Goal: Task Accomplishment & Management: Manage account settings

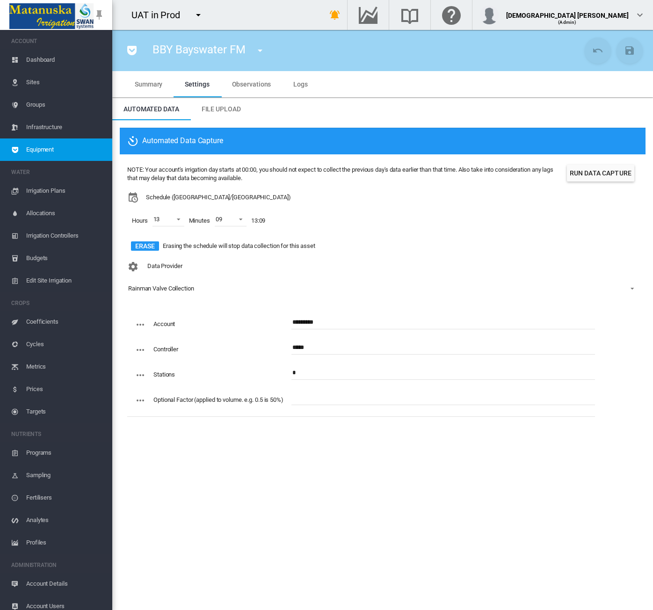
click at [68, 143] on span "Equipment" at bounding box center [65, 149] width 79 height 22
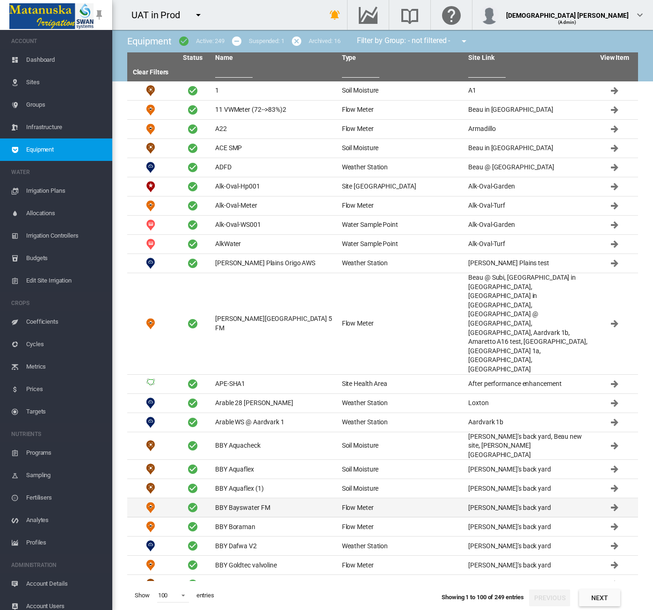
click at [271, 498] on td "BBY Bayswater FM" at bounding box center [274, 507] width 127 height 19
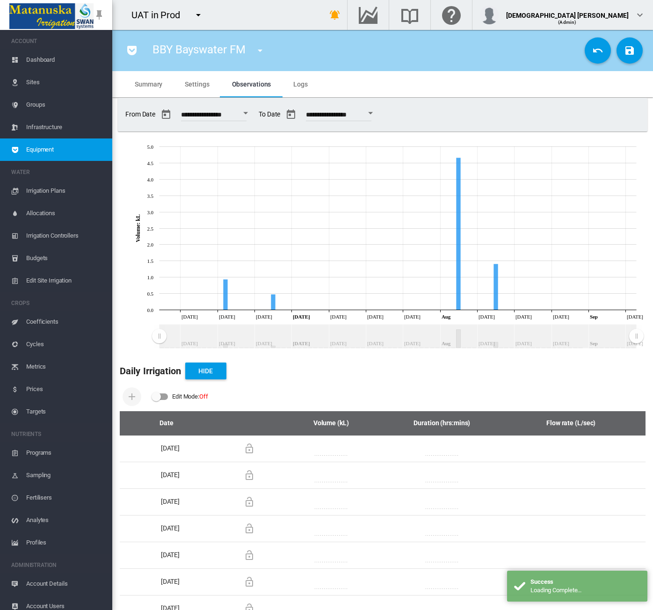
click at [296, 87] on span "Logs" at bounding box center [300, 83] width 15 height 7
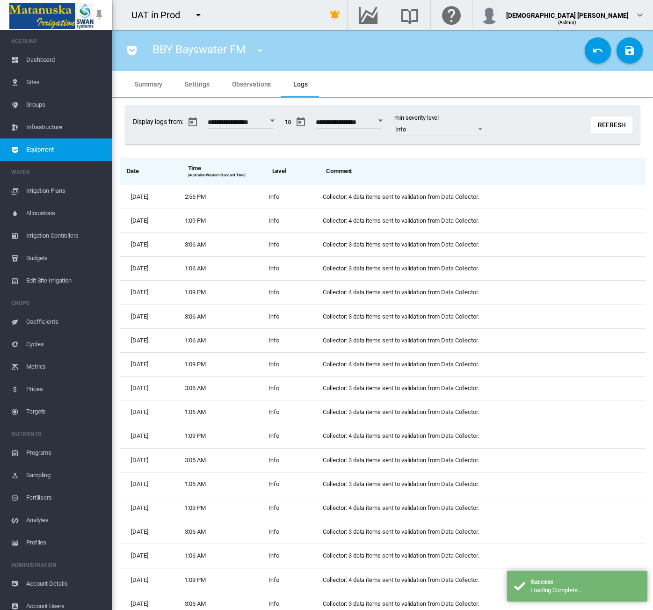
click at [201, 87] on span "Settings" at bounding box center [197, 83] width 24 height 7
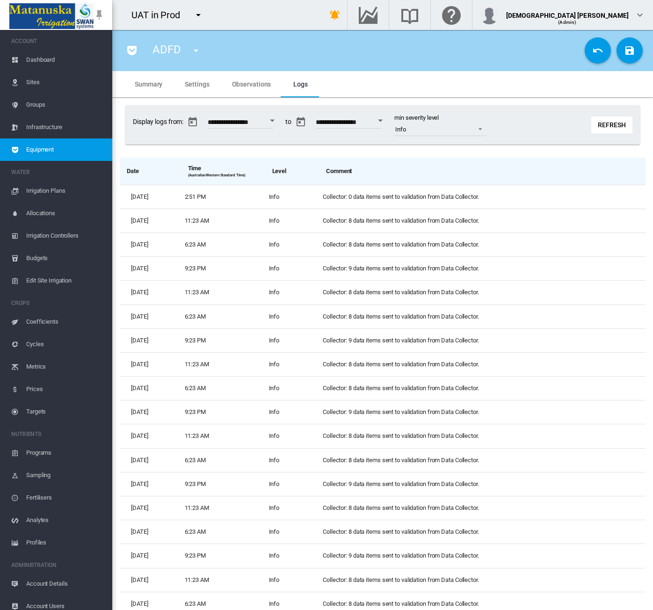
click at [202, 87] on span "Settings" at bounding box center [197, 83] width 24 height 7
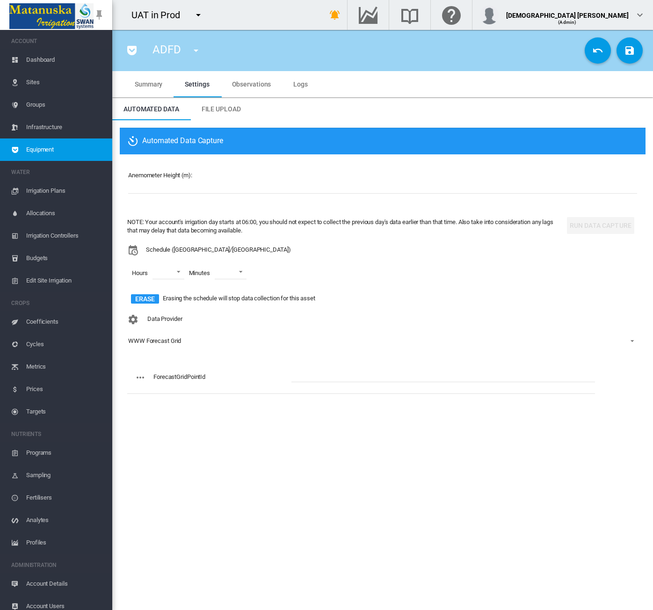
drag, startPoint x: 264, startPoint y: 231, endPoint x: 121, endPoint y: 222, distance: 143.4
click at [121, 222] on div "Anemometer Height (m): ** NOTE: Your account's irrigation day starts at 06:00, …" at bounding box center [383, 279] width 526 height 251
copy div "NOTE: Your account's irrigation day starts at 06:00, you should not expect to c…"
click at [248, 542] on section "ADFD 1 (Soil Moisture) 11 VWMeter (72-->83%)2 (Flow Meter) 2025 DM (Depth Meter…" at bounding box center [382, 320] width 541 height 580
click at [196, 16] on md-icon "icon-menu-down" at bounding box center [198, 14] width 11 height 11
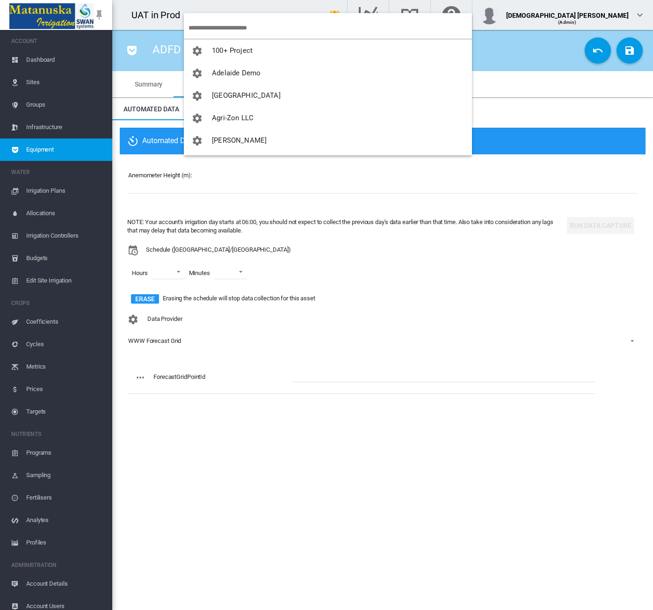
click at [590, 56] on md-backdrop at bounding box center [326, 305] width 653 height 610
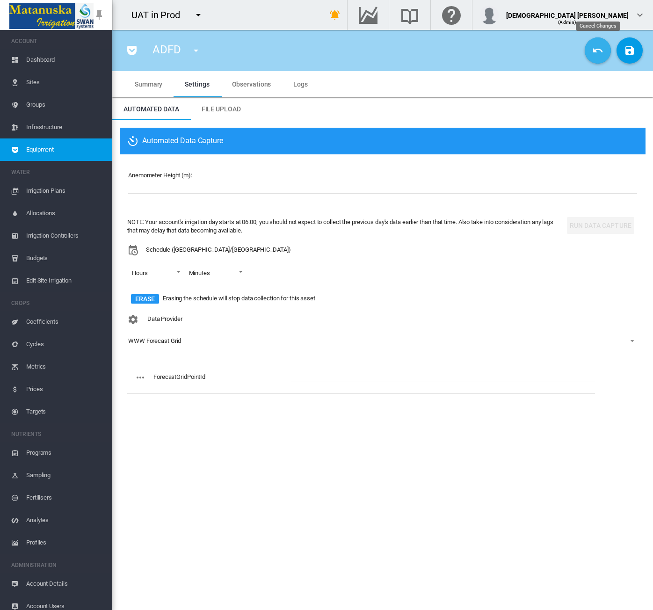
click at [590, 56] on button "Cancel Changes" at bounding box center [598, 50] width 26 height 26
click at [52, 58] on span "Dashboard" at bounding box center [65, 60] width 79 height 22
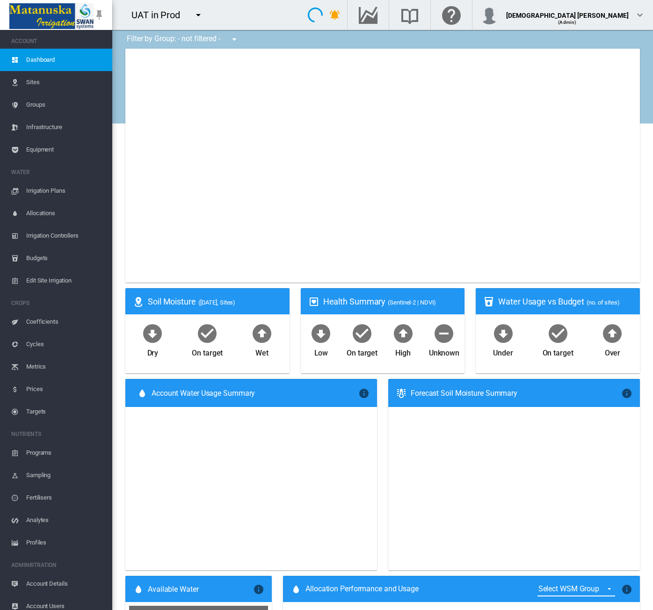
type input "**********"
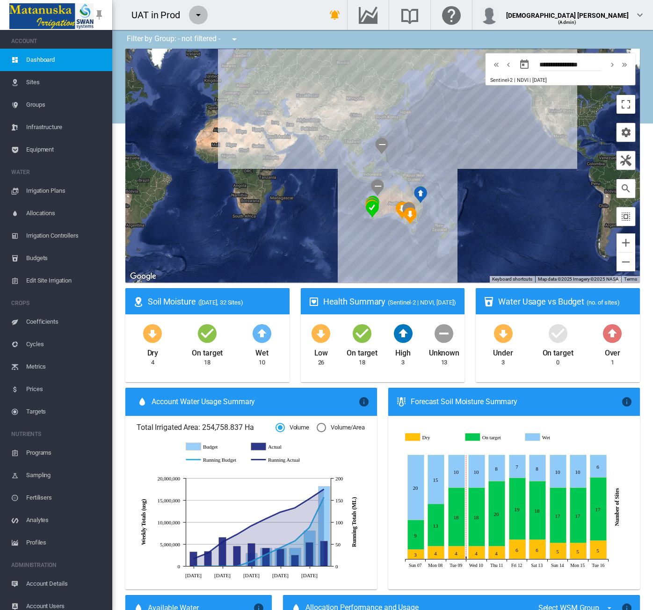
click at [199, 14] on md-icon "icon-menu-down" at bounding box center [198, 14] width 11 height 11
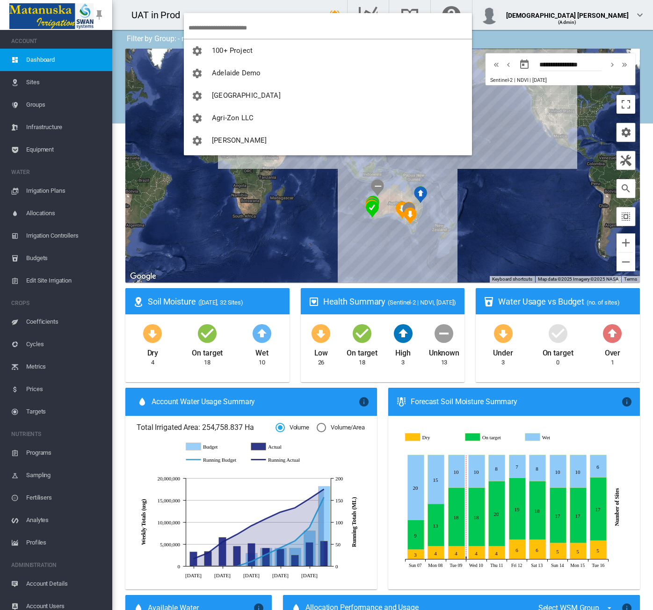
click at [220, 28] on input "search" at bounding box center [331, 28] width 284 height 22
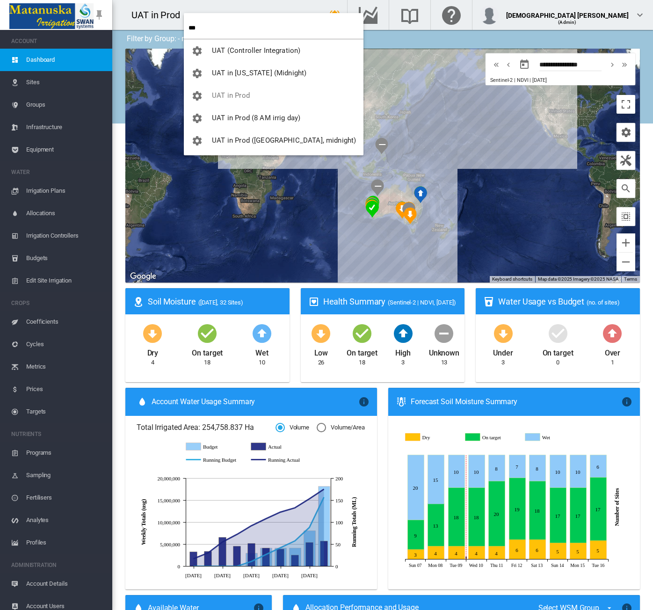
type input "***"
click at [247, 139] on span "UAT in Prod ([GEOGRAPHIC_DATA], midnight)" at bounding box center [284, 140] width 144 height 8
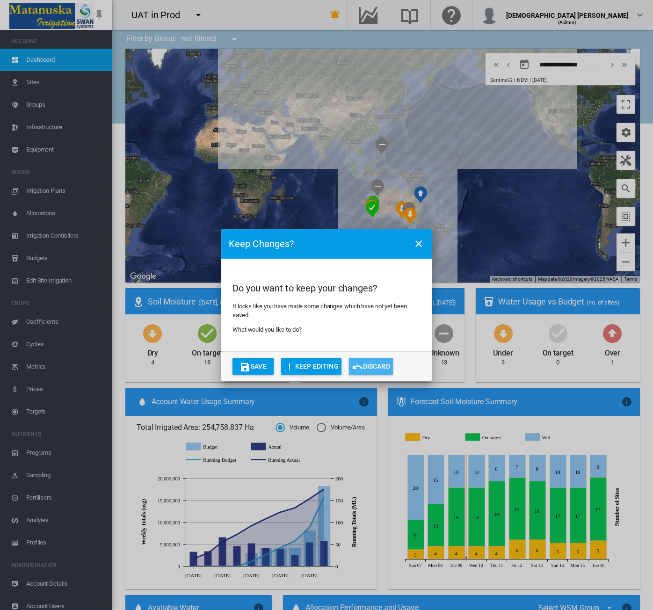
click at [371, 370] on button "Discard" at bounding box center [371, 366] width 44 height 17
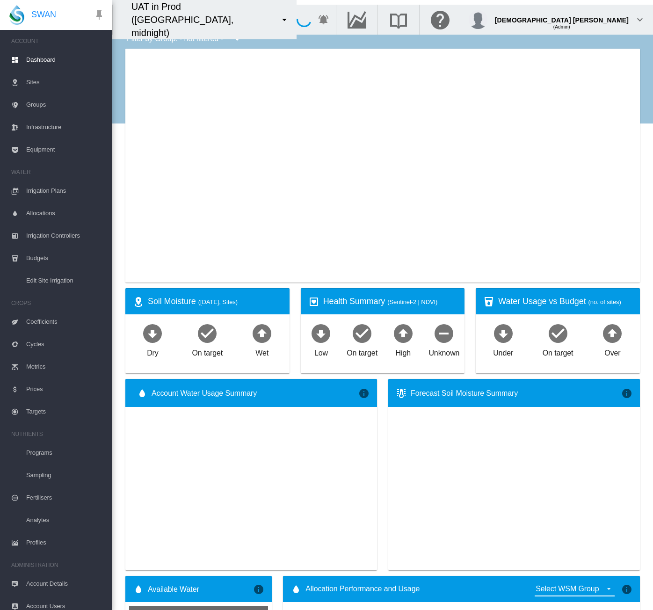
type input "**********"
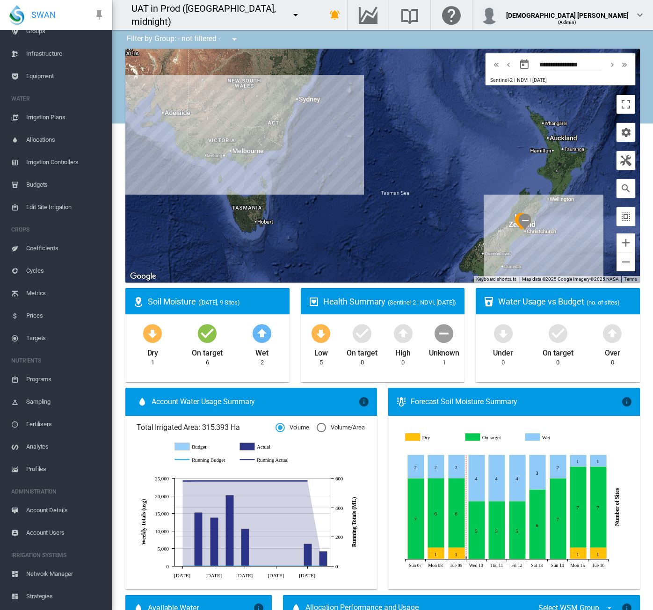
scroll to position [116, 0]
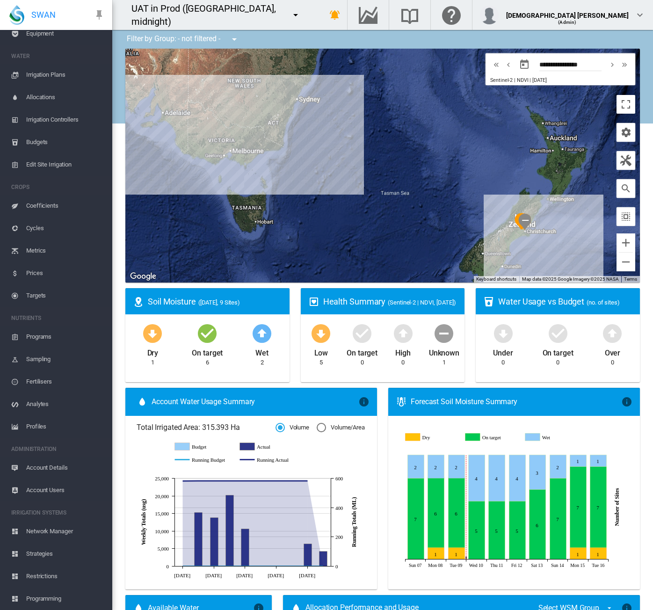
click at [290, 14] on md-icon "icon-menu-down" at bounding box center [295, 14] width 11 height 11
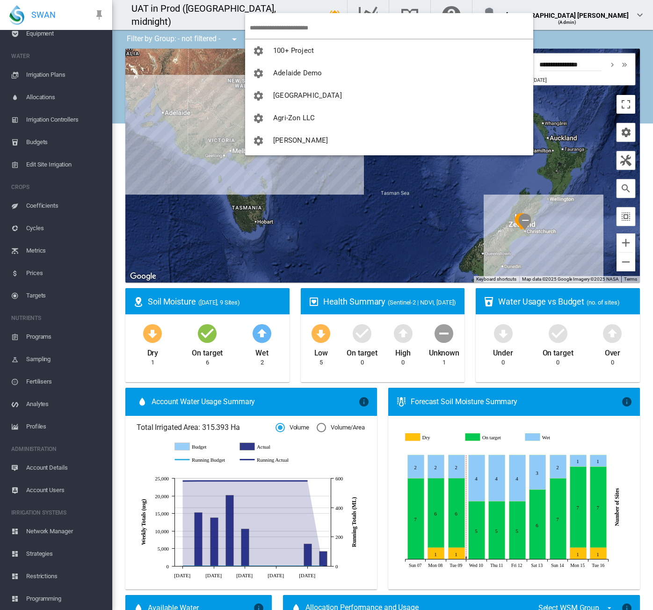
click at [267, 23] on input "search" at bounding box center [392, 28] width 284 height 22
type input "***"
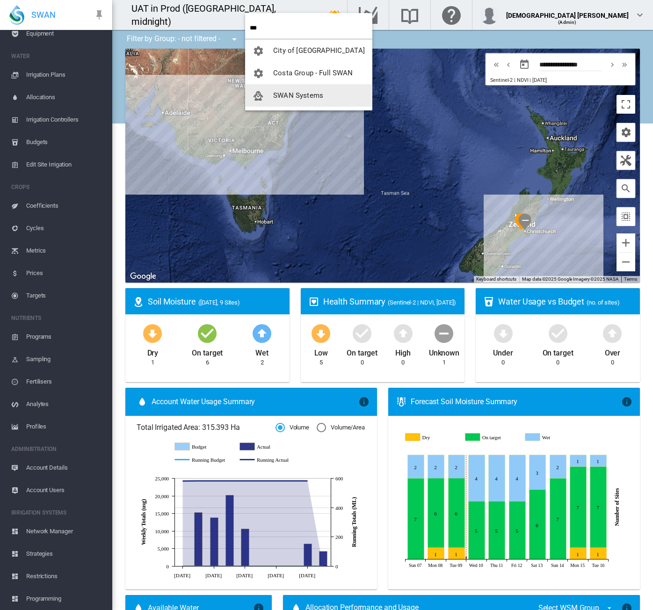
click at [285, 97] on span "SWAN Systems" at bounding box center [298, 95] width 50 height 8
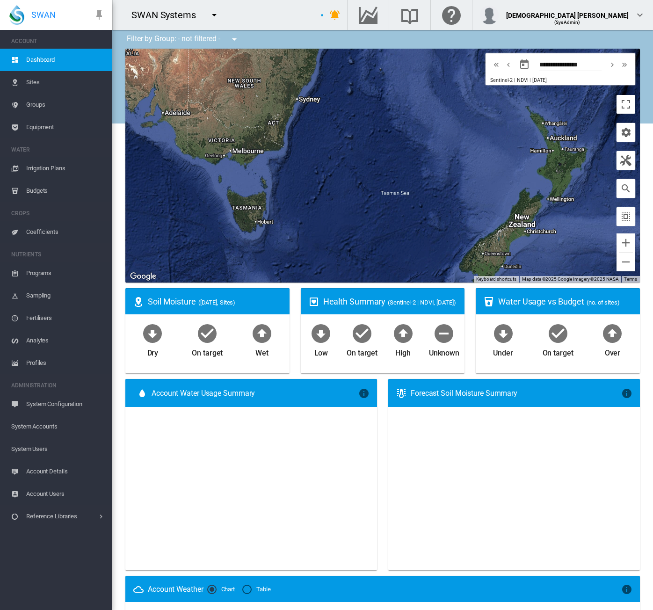
scroll to position [0, 0]
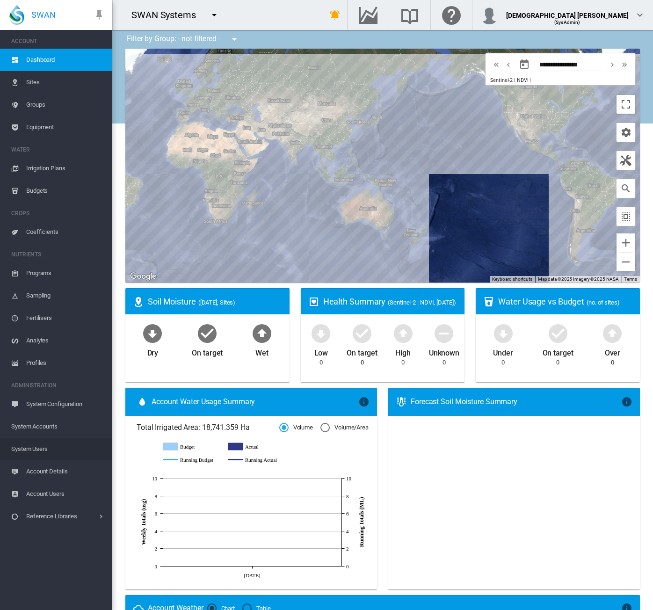
click at [54, 448] on span "System Users" at bounding box center [58, 449] width 94 height 22
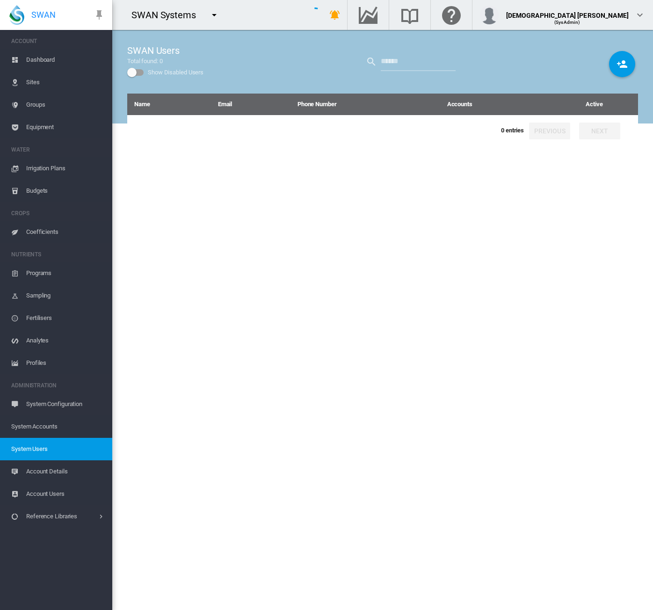
click at [51, 434] on span "System Accounts" at bounding box center [58, 426] width 94 height 22
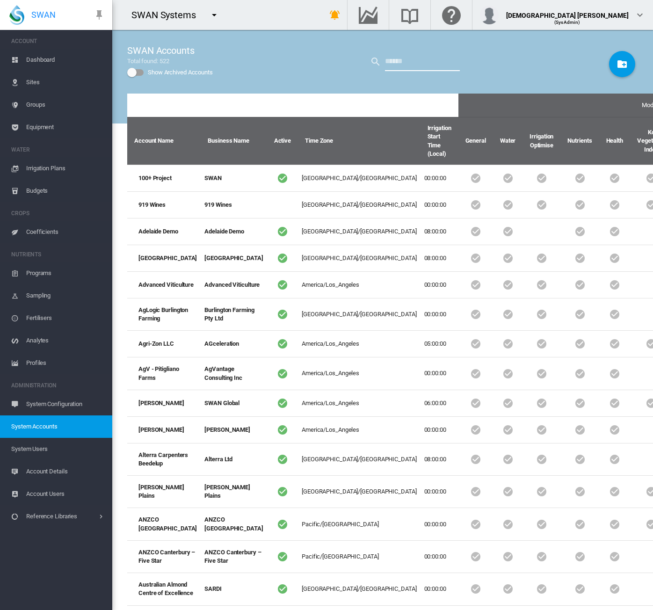
click at [399, 64] on input "text" at bounding box center [422, 61] width 75 height 19
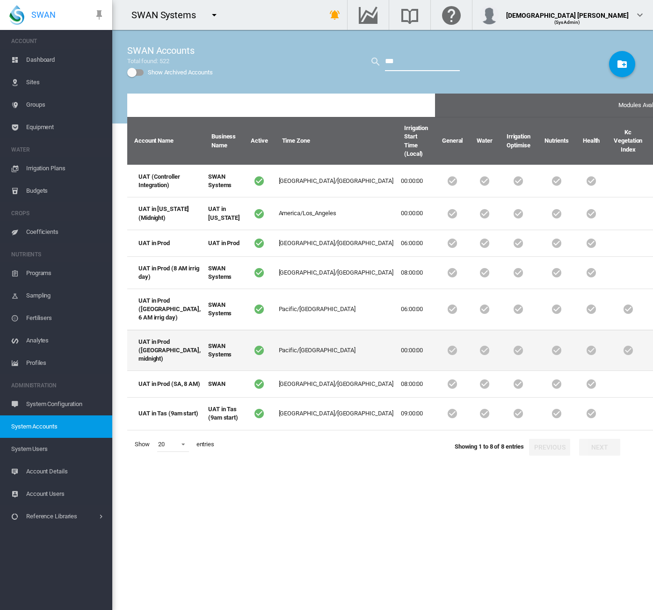
type input "***"
click at [275, 371] on td "Pacific/Auckland" at bounding box center [336, 350] width 123 height 41
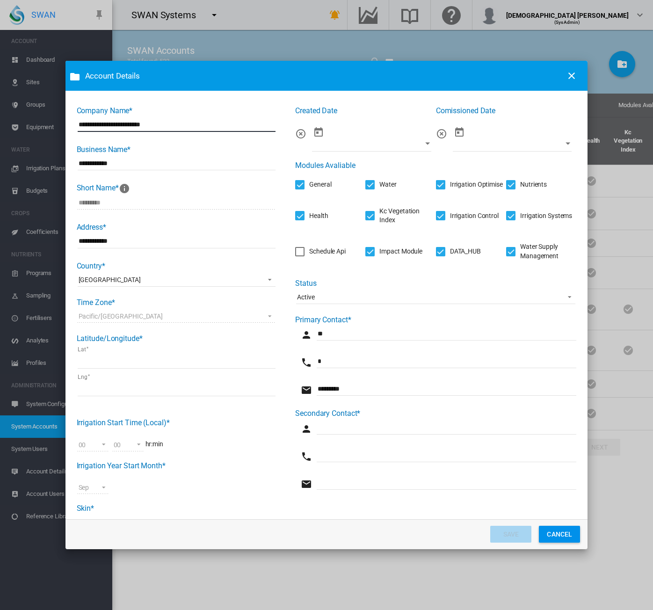
click at [506, 217] on div "Irrigation Systems" at bounding box center [510, 215] width 9 height 9
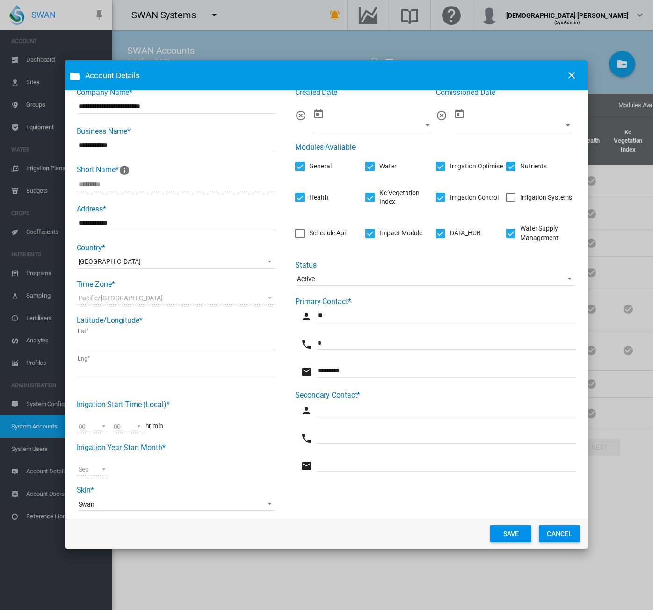
scroll to position [31, 0]
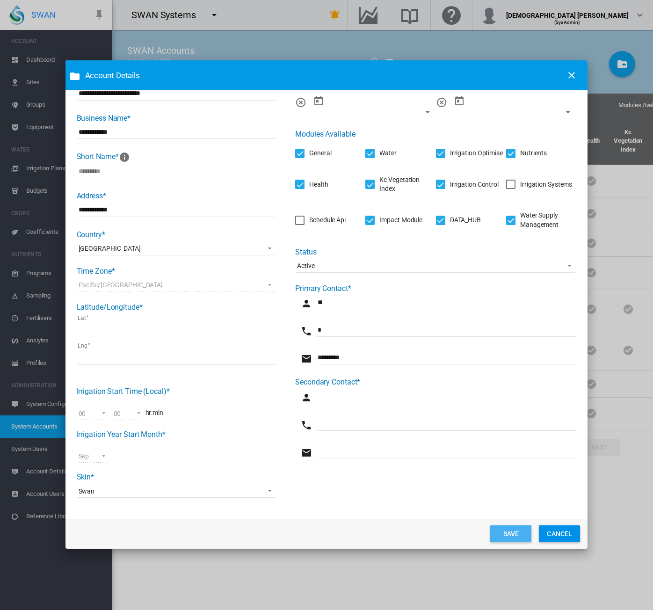
click at [508, 526] on button "SAVE" at bounding box center [510, 533] width 41 height 17
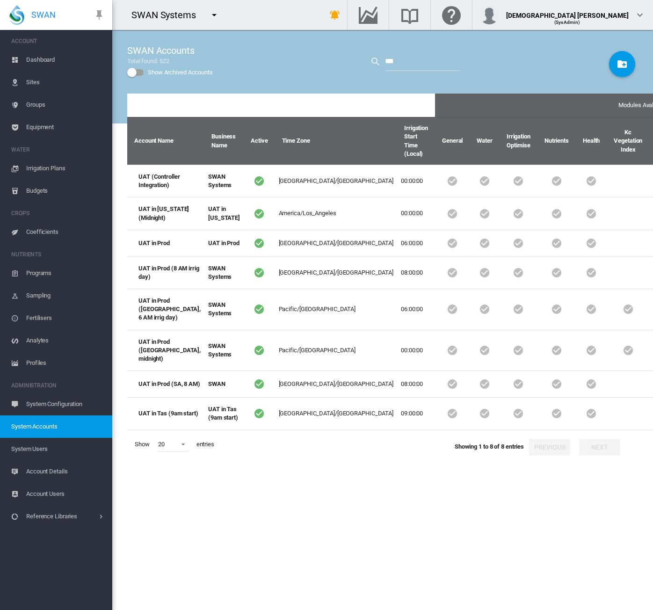
click at [214, 18] on md-icon "icon-menu-down" at bounding box center [214, 14] width 11 height 11
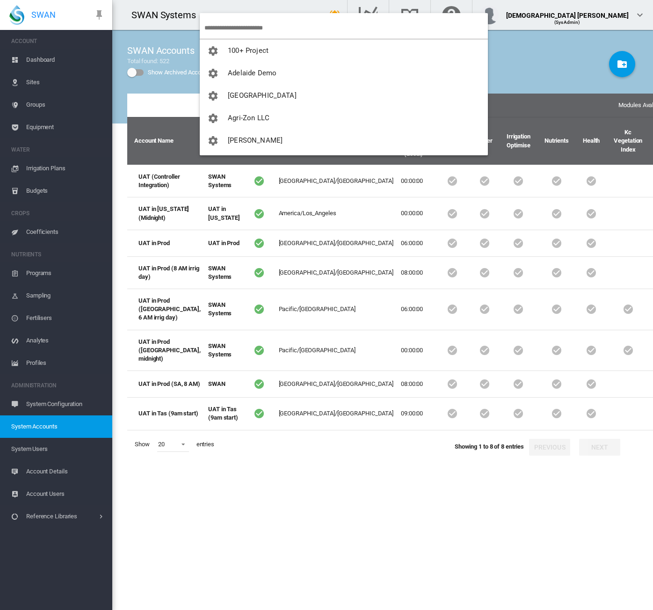
click at [237, 22] on input "search" at bounding box center [346, 28] width 284 height 22
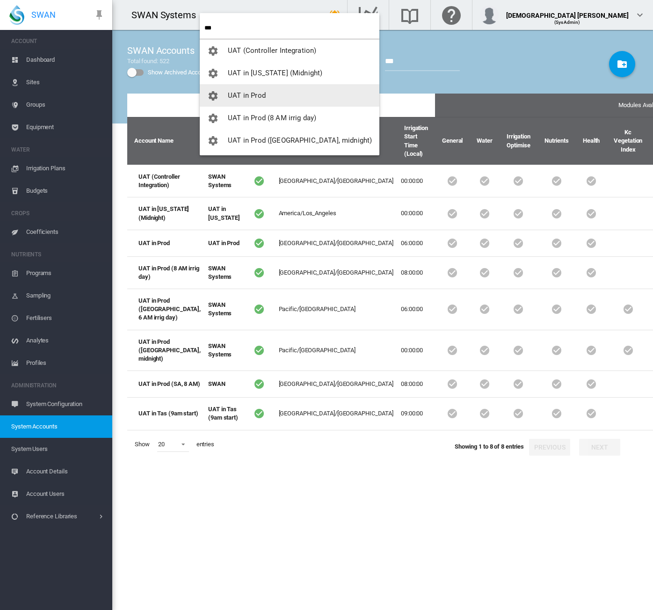
type input "***"
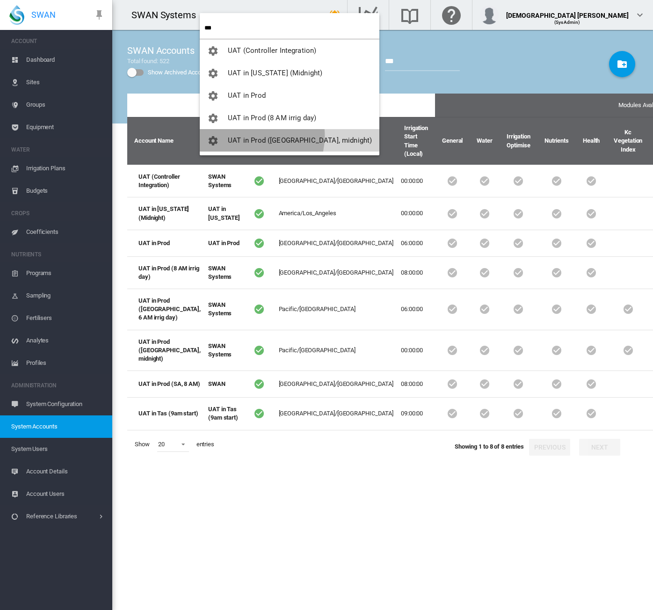
click at [249, 136] on span "UAT in Prod ([GEOGRAPHIC_DATA], midnight)" at bounding box center [300, 140] width 144 height 8
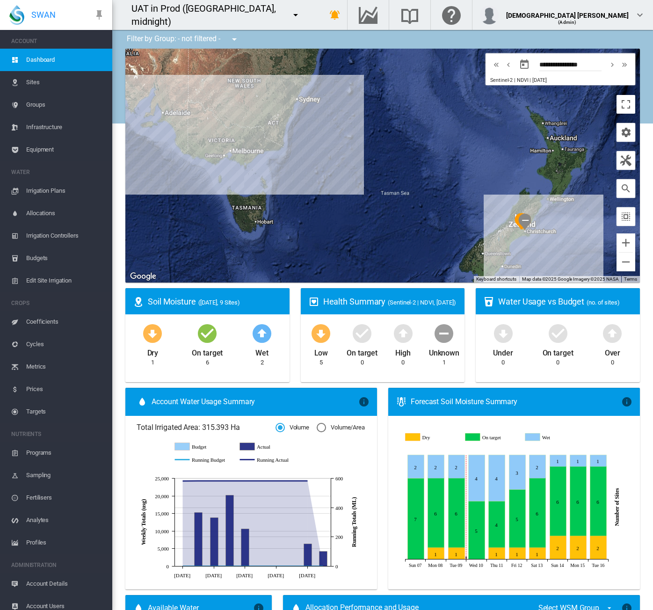
click at [290, 16] on md-icon "icon-menu-down" at bounding box center [295, 14] width 11 height 11
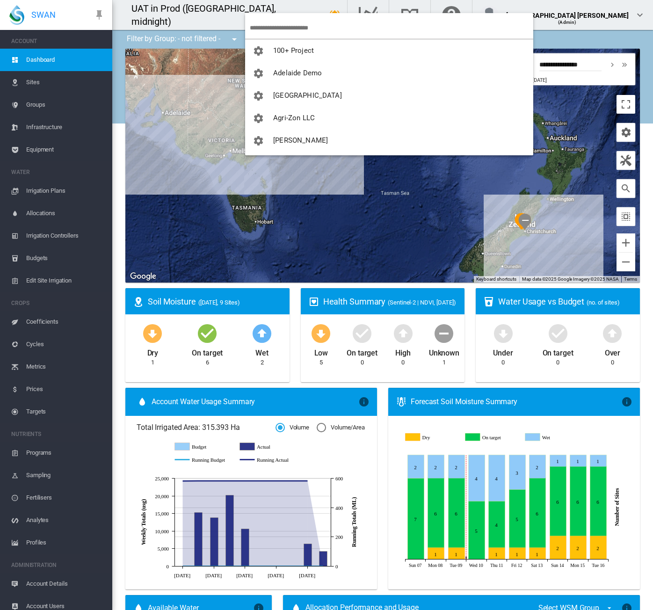
click at [275, 25] on input "search" at bounding box center [392, 28] width 284 height 22
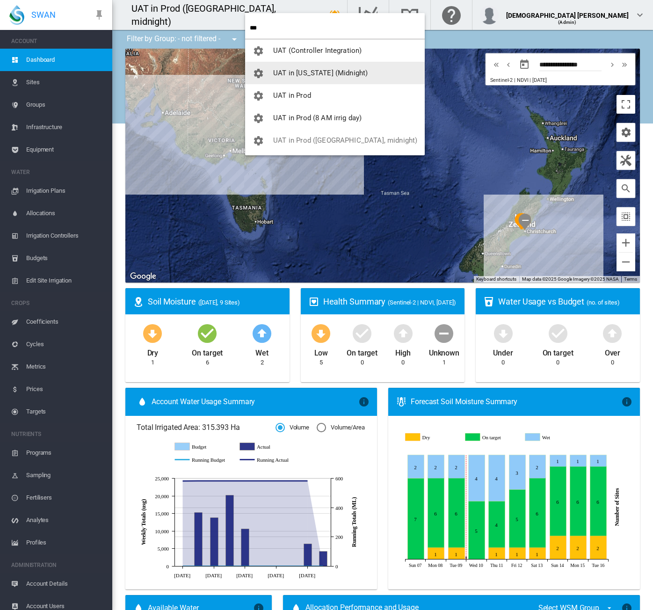
type input "***"
click at [314, 80] on button "UAT in [US_STATE] (Midnight)" at bounding box center [335, 73] width 180 height 22
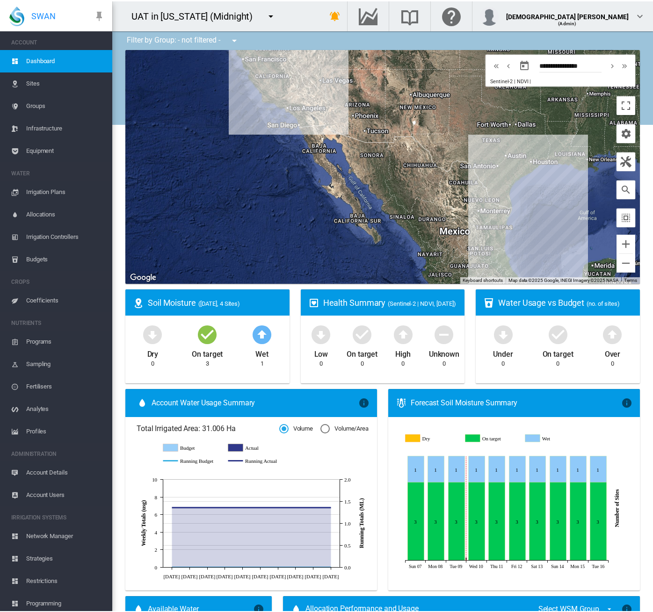
scroll to position [4, 0]
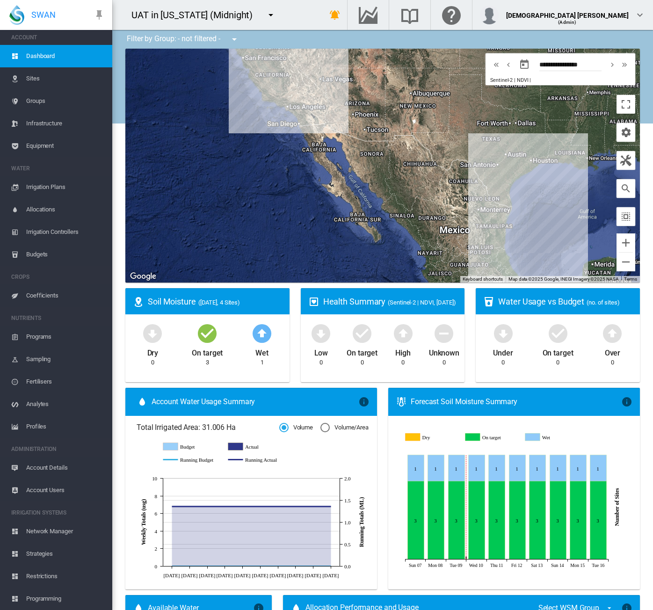
click at [59, 471] on span "Account Details" at bounding box center [65, 468] width 79 height 22
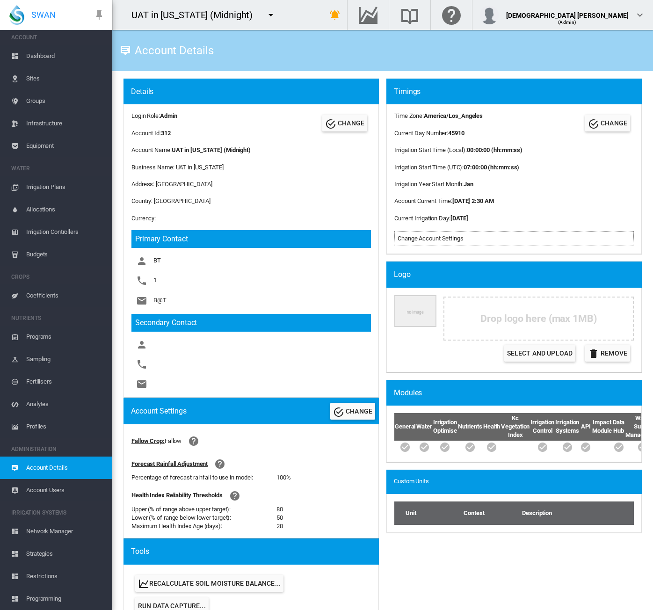
click at [67, 142] on span "Equipment" at bounding box center [65, 146] width 79 height 22
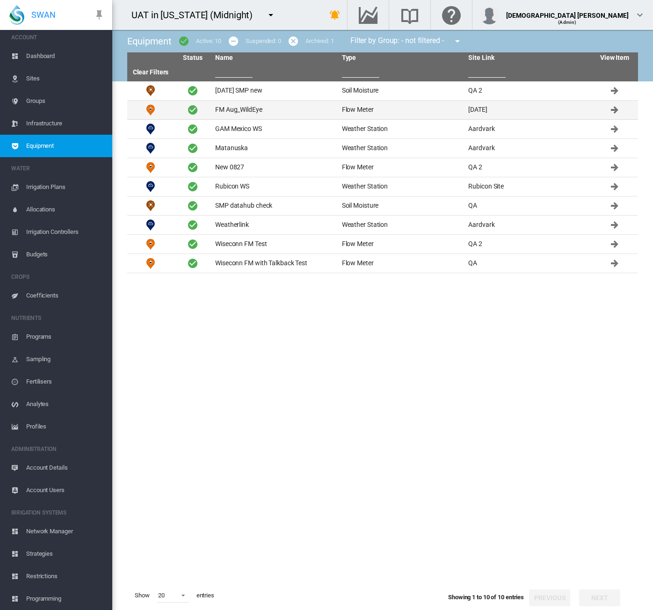
click at [244, 114] on td "FM Aug_WildEye" at bounding box center [274, 110] width 127 height 19
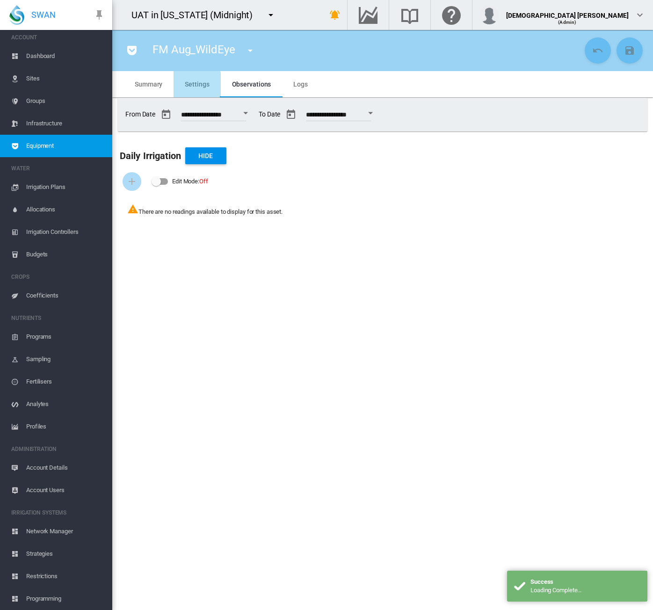
click at [190, 89] on md-tab-item "Settings" at bounding box center [197, 84] width 47 height 26
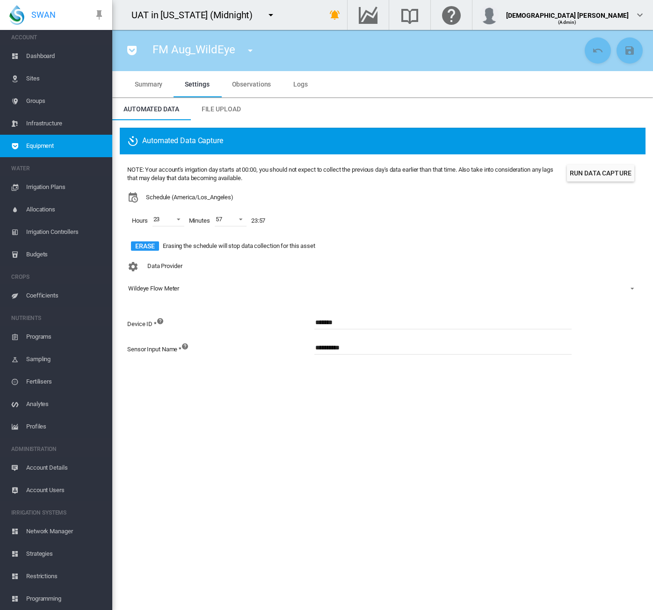
click at [70, 143] on span "Equipment" at bounding box center [65, 146] width 79 height 22
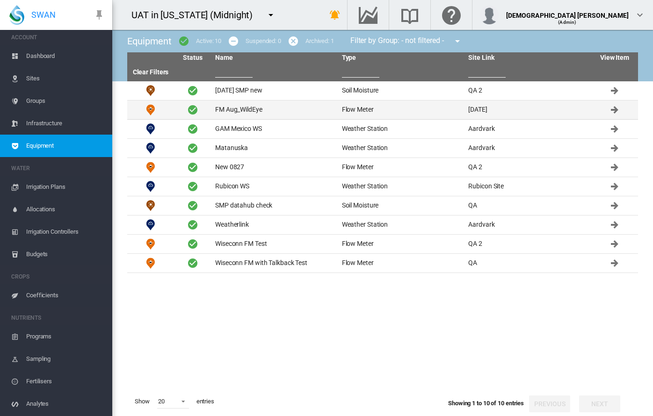
click at [253, 110] on td "FM Aug_WildEye" at bounding box center [274, 110] width 127 height 19
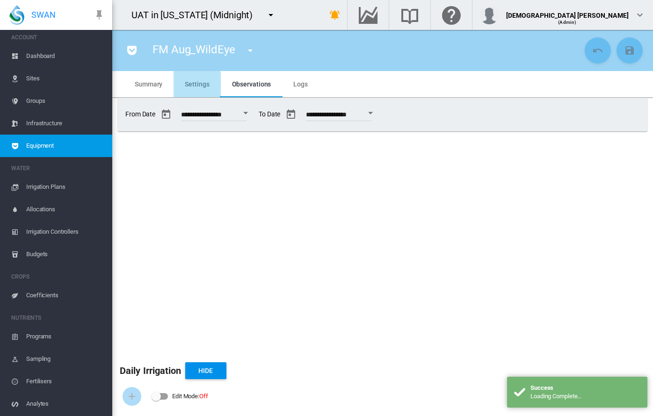
click at [186, 85] on span "Settings" at bounding box center [197, 83] width 24 height 7
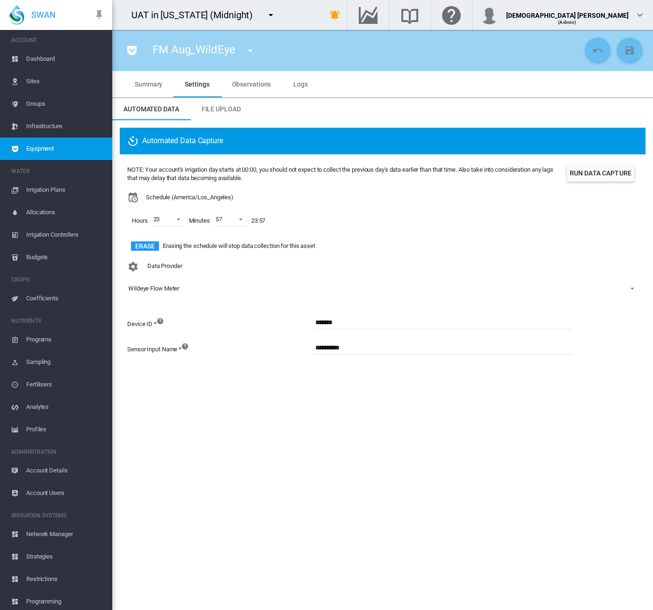
scroll to position [4, 0]
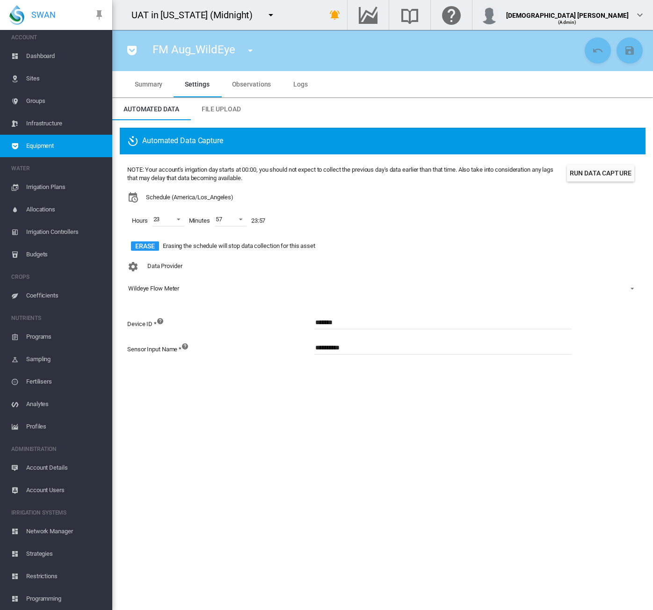
click at [239, 444] on section "FM Aug_WildEye Aug2025 SMP new (Soil Moisture) FM Aug_WildEye (Flow Meter) GAM …" at bounding box center [382, 320] width 541 height 580
click at [60, 140] on span "Equipment" at bounding box center [65, 146] width 79 height 22
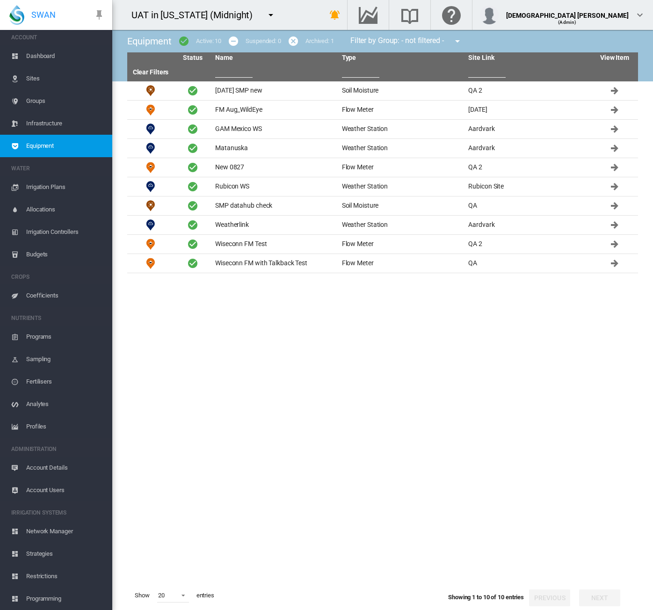
click at [233, 396] on tbody "Aug2025 SMP new Soil Moisture QA 2 Flow Meter" at bounding box center [382, 331] width 511 height 500
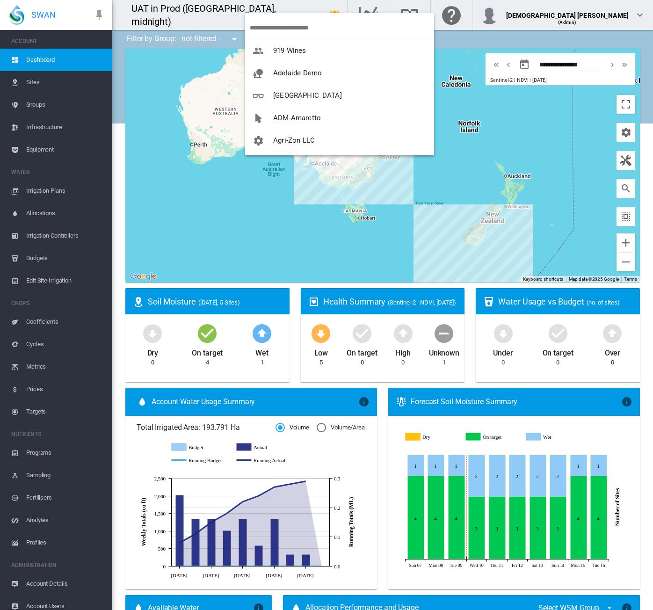
click at [399, 4] on md-backdrop at bounding box center [326, 305] width 653 height 610
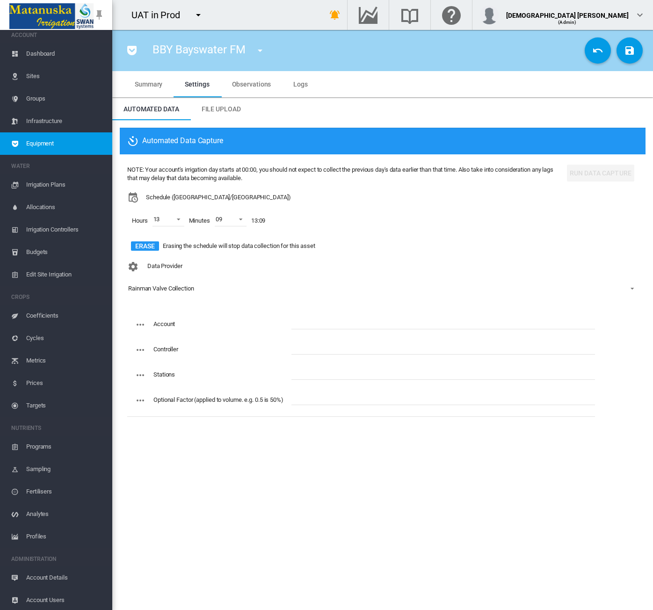
scroll to position [7, 0]
click at [48, 135] on span "Equipment" at bounding box center [65, 142] width 79 height 22
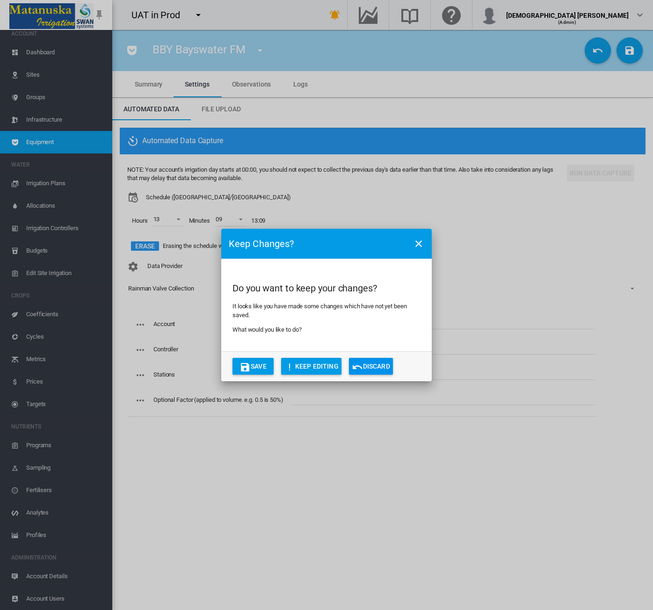
click at [365, 363] on button "Discard" at bounding box center [371, 366] width 44 height 17
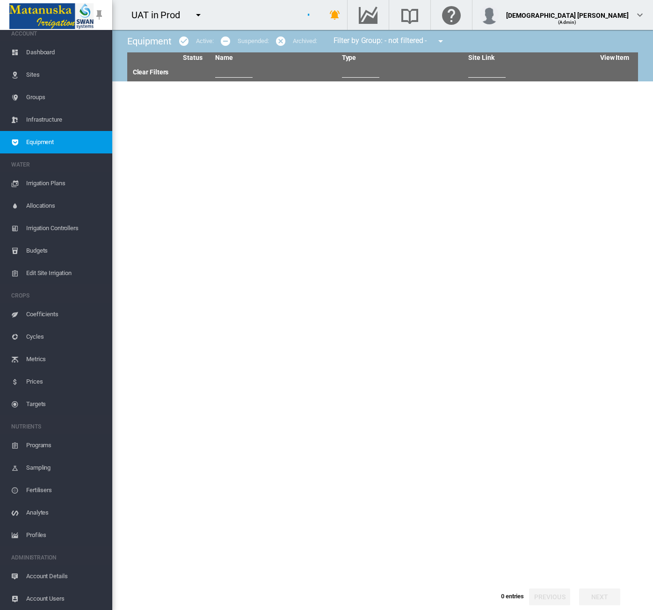
click at [195, 11] on md-icon "icon-menu-down" at bounding box center [198, 14] width 11 height 11
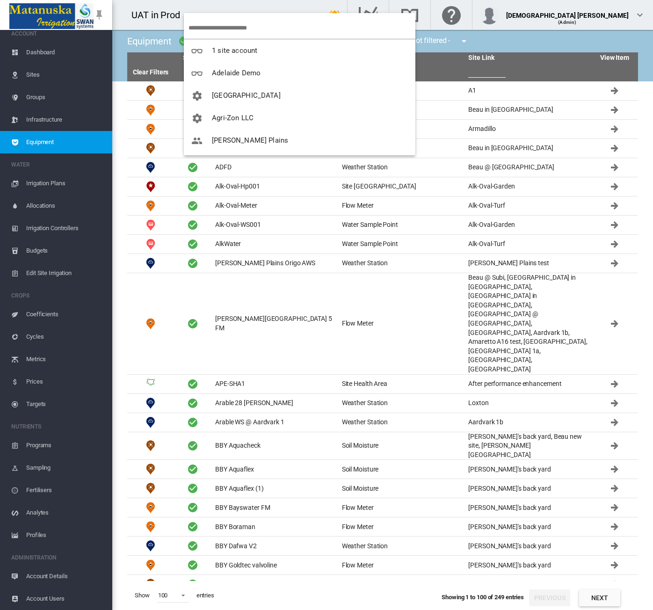
click at [226, 25] on input "search" at bounding box center [302, 28] width 227 height 22
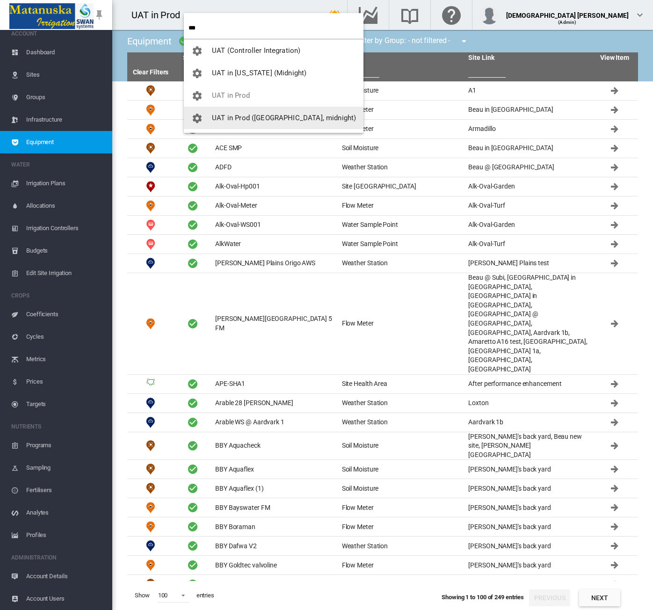
type input "***"
click at [254, 118] on span "UAT in Prod ([GEOGRAPHIC_DATA], midnight)" at bounding box center [284, 118] width 144 height 8
